Goal: Browse casually

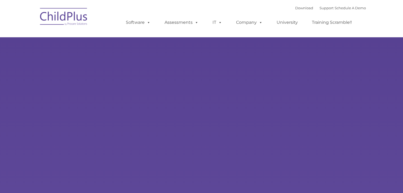
select select "MEDIUM"
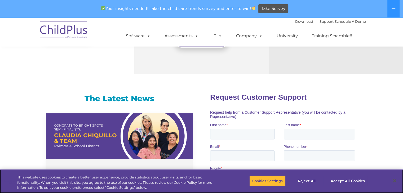
scroll to position [294, 0]
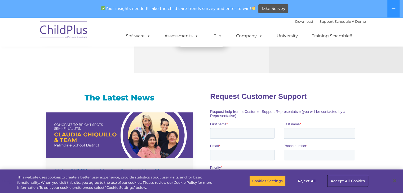
click at [343, 179] on button "Accept All Cookies" at bounding box center [348, 181] width 40 height 11
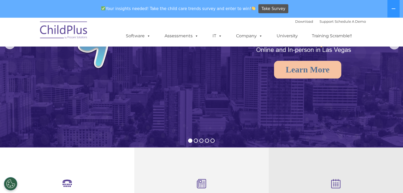
scroll to position [0, 0]
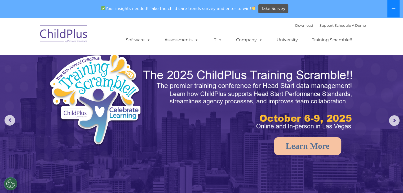
click at [391, 8] on icon at bounding box center [393, 9] width 4 height 4
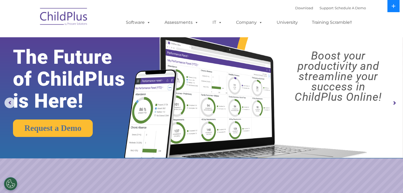
click at [393, 7] on icon at bounding box center [393, 6] width 4 height 4
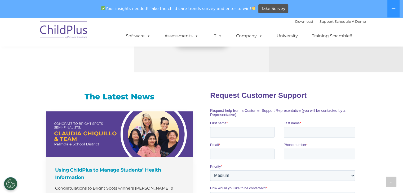
scroll to position [281, 0]
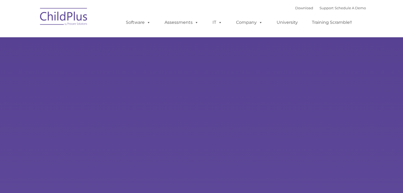
type input ""
select select "MEDIUM"
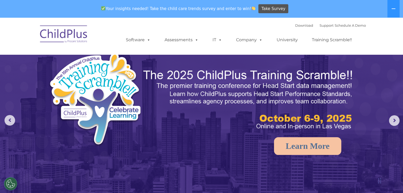
click at [75, 35] on img at bounding box center [63, 35] width 53 height 26
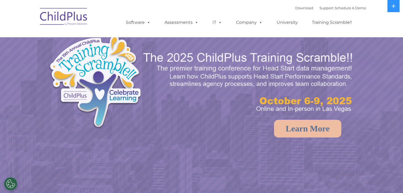
select select "MEDIUM"
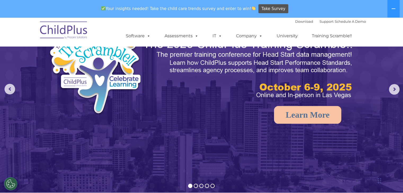
scroll to position [30, 0]
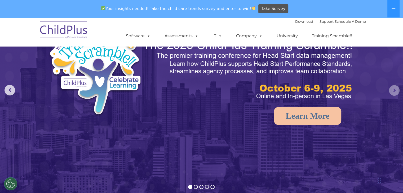
click at [392, 89] on rs-arrow at bounding box center [394, 90] width 11 height 11
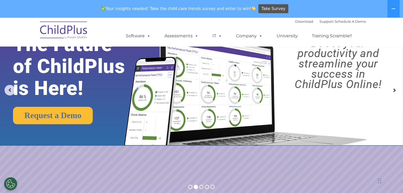
click at [392, 89] on rs-arrow at bounding box center [394, 90] width 11 height 11
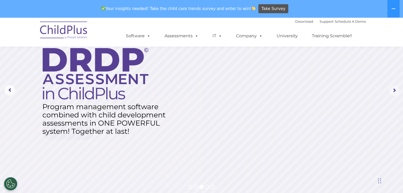
click at [392, 89] on rs-arrow at bounding box center [394, 90] width 11 height 11
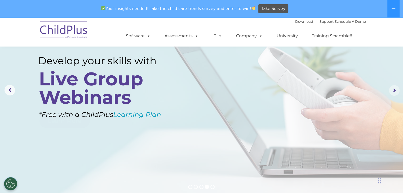
click at [392, 89] on rs-arrow at bounding box center [394, 90] width 11 height 11
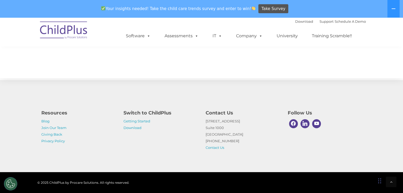
scroll to position [607, 0]
